Goal: Task Accomplishment & Management: Complete application form

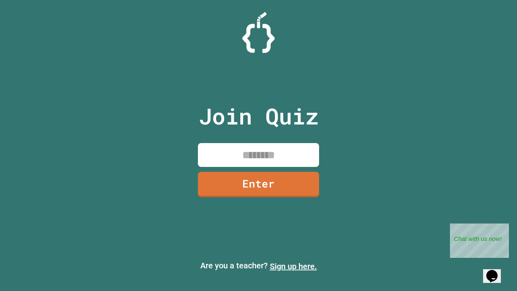
click at [293, 266] on link "Sign up here." at bounding box center [293, 266] width 47 height 10
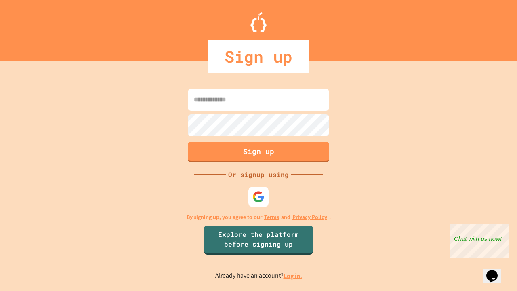
click at [293, 275] on link "Log in." at bounding box center [293, 275] width 19 height 8
